Goal: Task Accomplishment & Management: Use online tool/utility

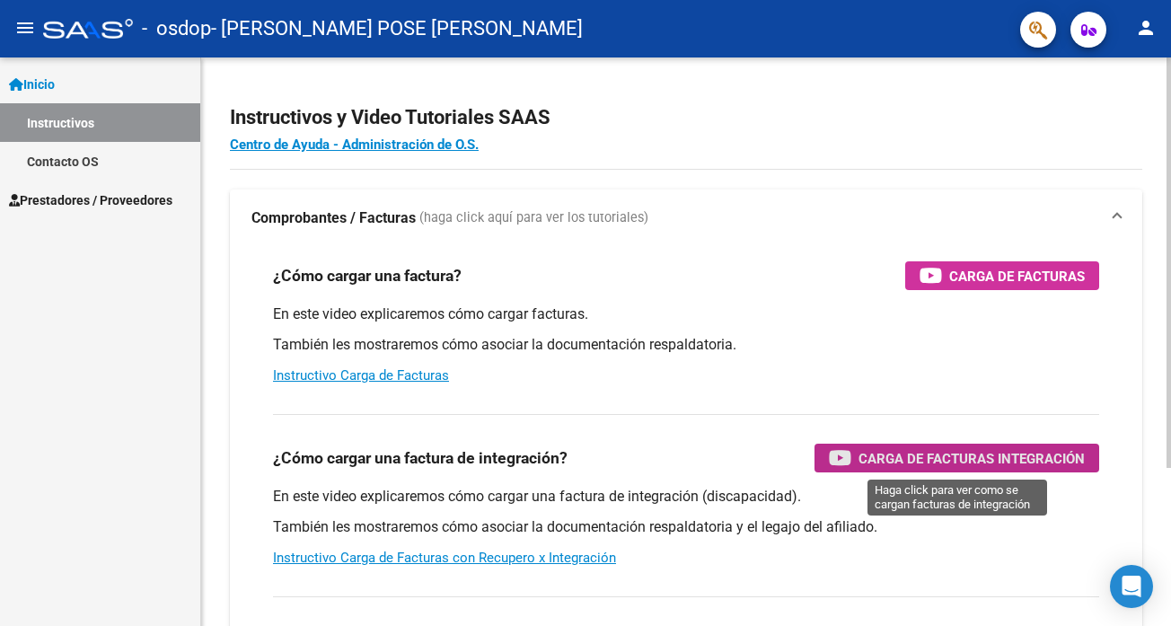
click at [991, 456] on span "Carga de Facturas Integración" at bounding box center [971, 458] width 226 height 22
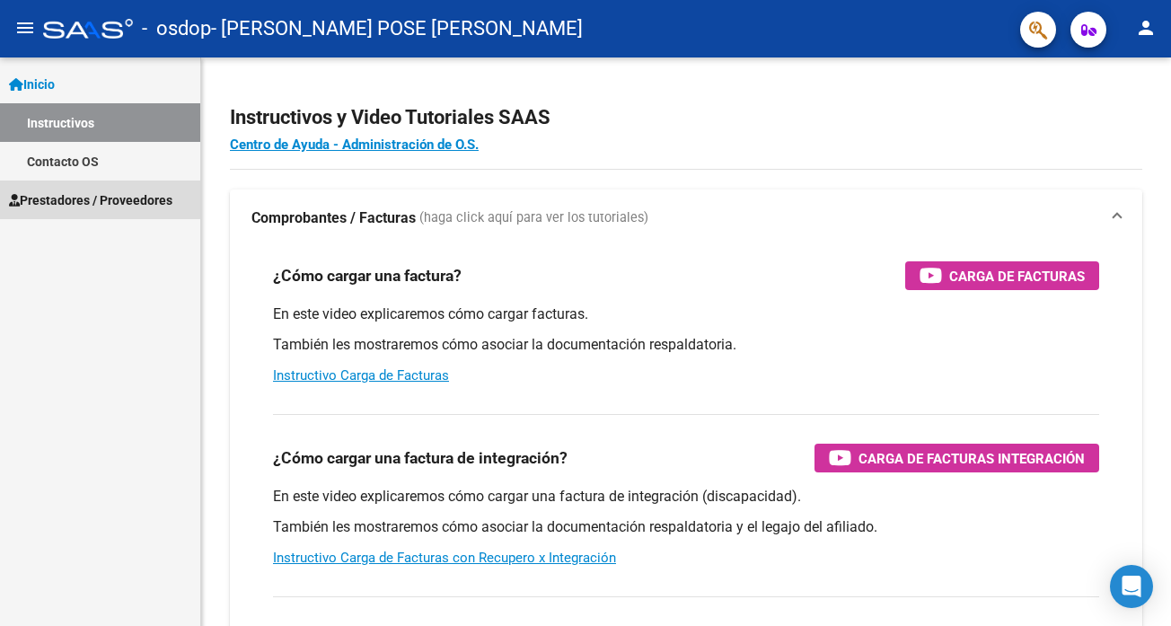
click at [90, 199] on span "Prestadores / Proveedores" at bounding box center [90, 200] width 163 height 20
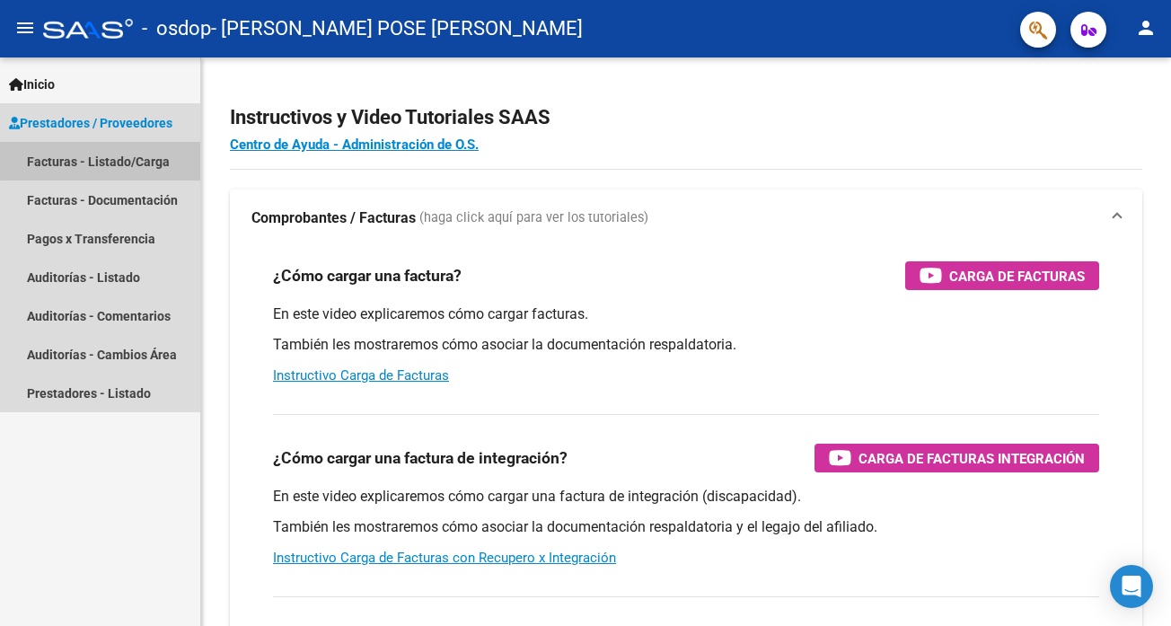
click at [122, 158] on link "Facturas - Listado/Carga" at bounding box center [100, 161] width 200 height 39
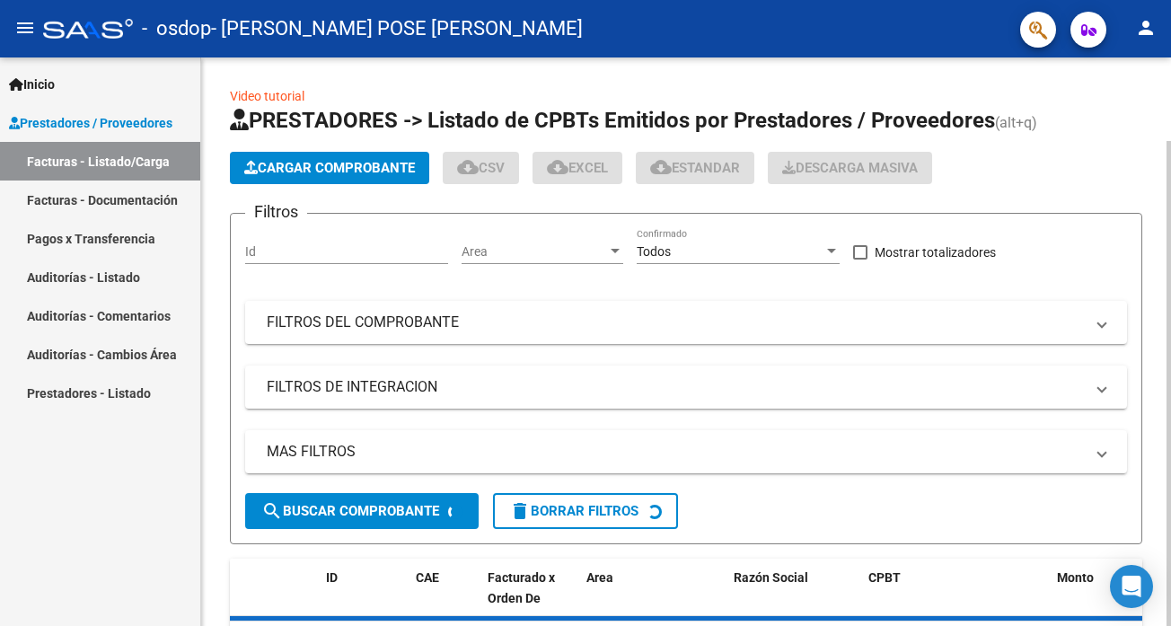
click at [379, 166] on span "Cargar Comprobante" at bounding box center [329, 168] width 171 height 16
